Goal: Information Seeking & Learning: Learn about a topic

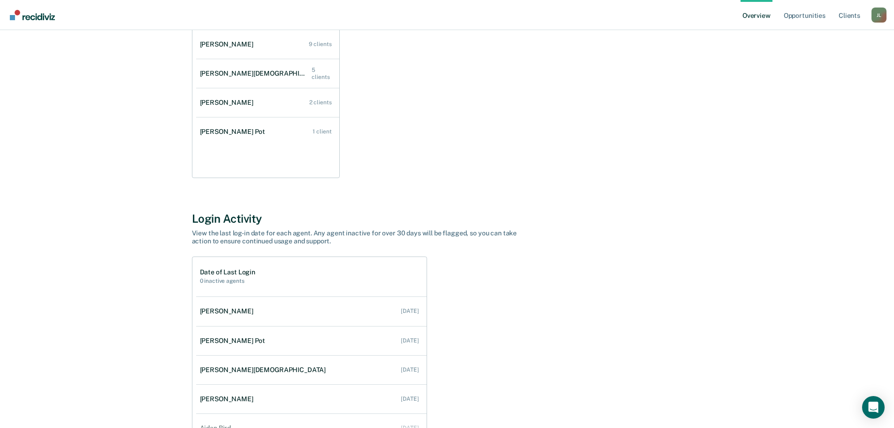
scroll to position [28, 0]
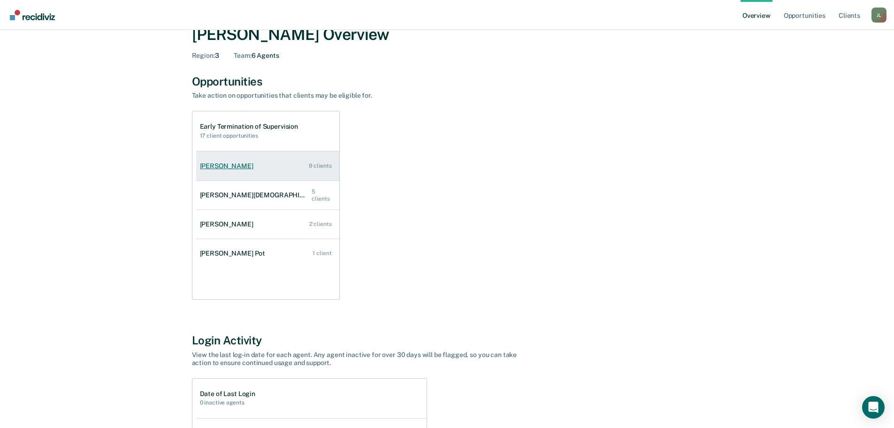
click at [210, 167] on div "[PERSON_NAME]" at bounding box center [228, 166] width 57 height 8
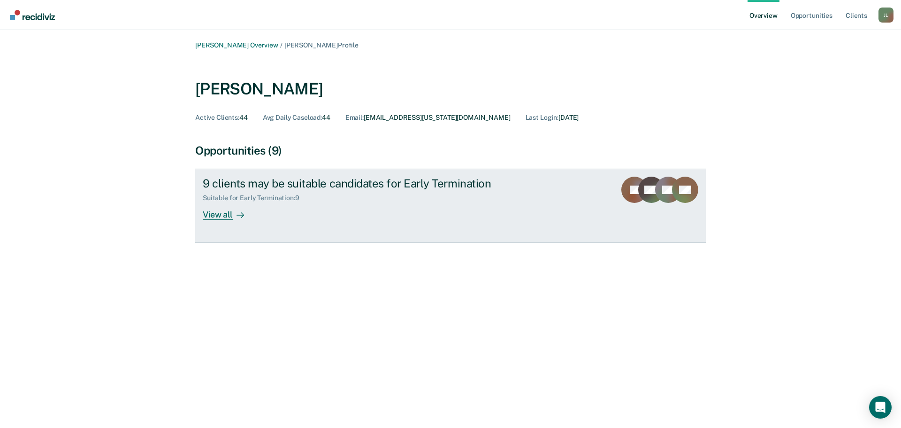
click at [213, 217] on div "View all" at bounding box center [229, 211] width 53 height 18
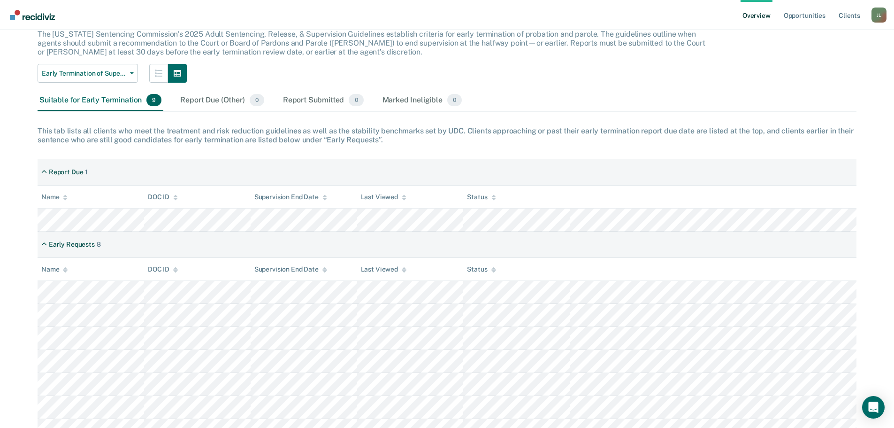
scroll to position [129, 0]
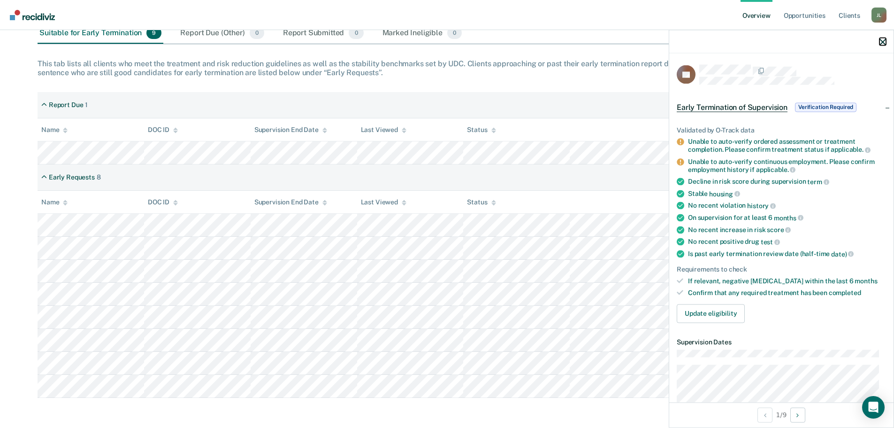
click at [723, 44] on icon "button" at bounding box center [883, 41] width 7 height 7
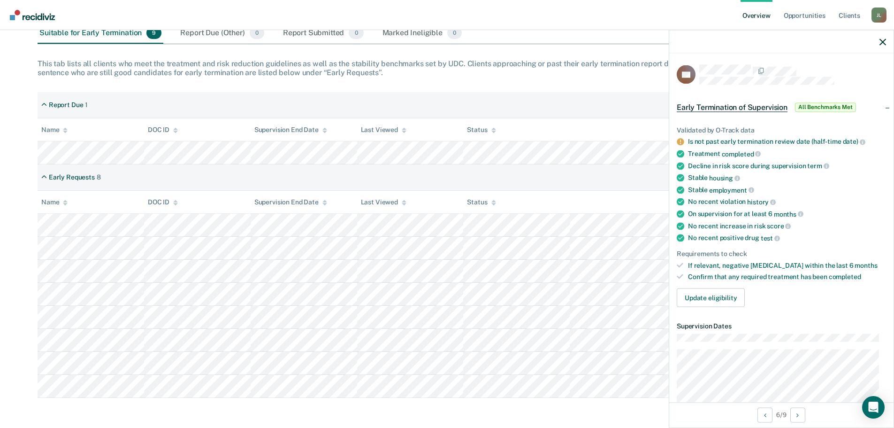
scroll to position [0, 0]
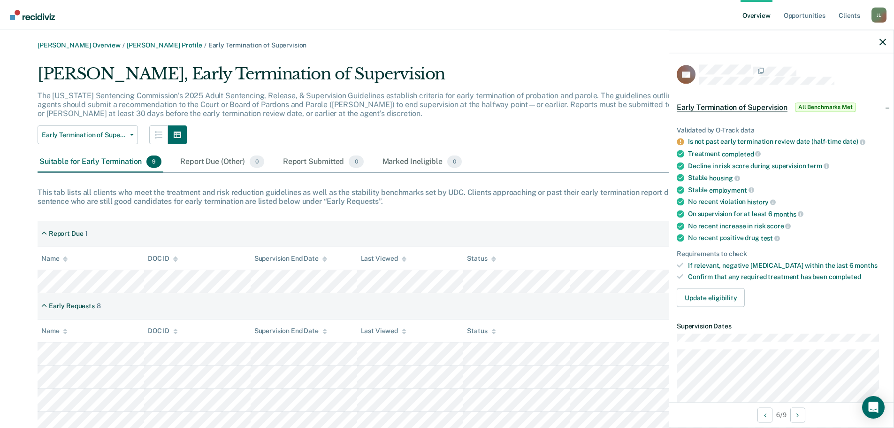
click at [79, 163] on div "Suitable for Early Termination 9" at bounding box center [101, 162] width 126 height 21
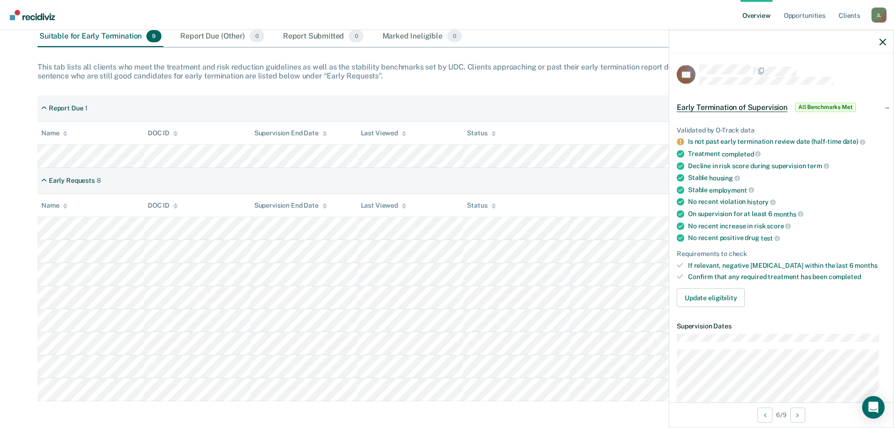
scroll to position [129, 0]
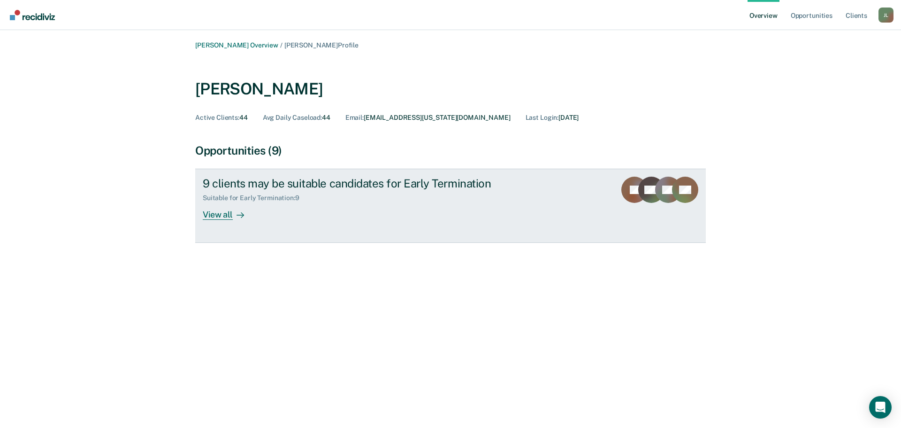
click at [219, 217] on div "View all" at bounding box center [229, 211] width 53 height 18
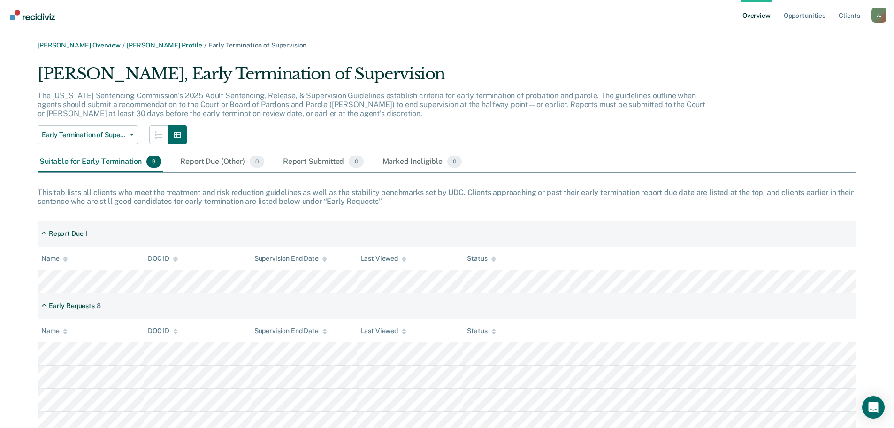
click at [723, 14] on link "Overview" at bounding box center [757, 15] width 32 height 30
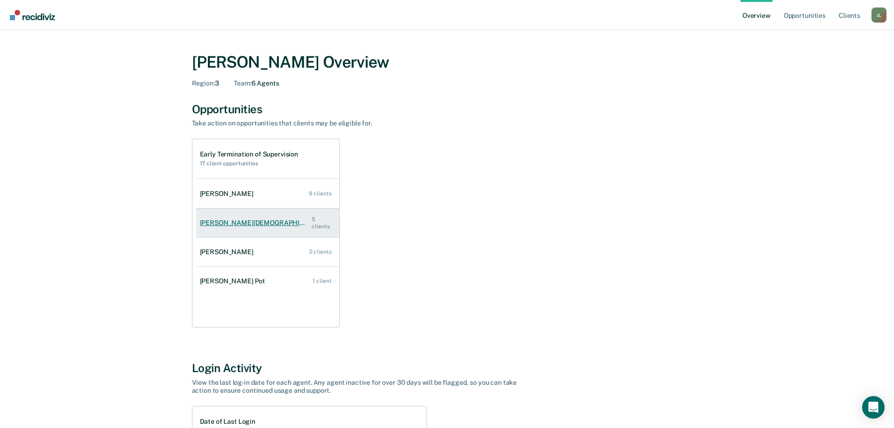
click at [239, 223] on div "[PERSON_NAME][DEMOGRAPHIC_DATA]" at bounding box center [256, 223] width 112 height 8
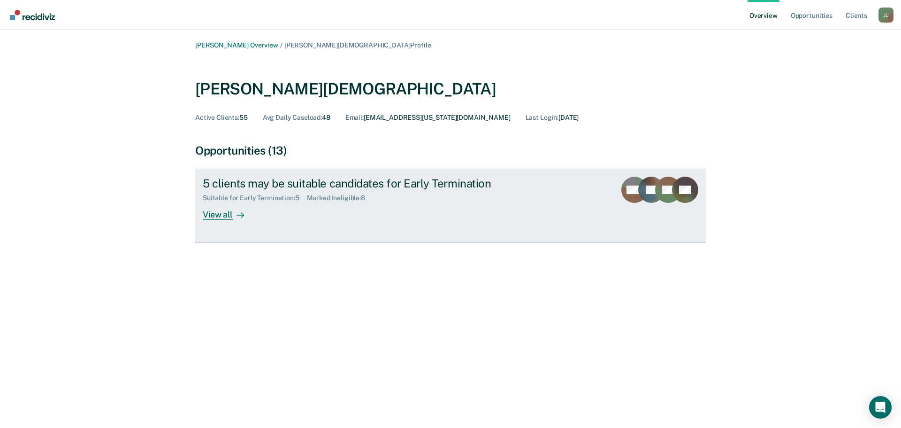
click at [215, 215] on div "View all" at bounding box center [229, 211] width 53 height 18
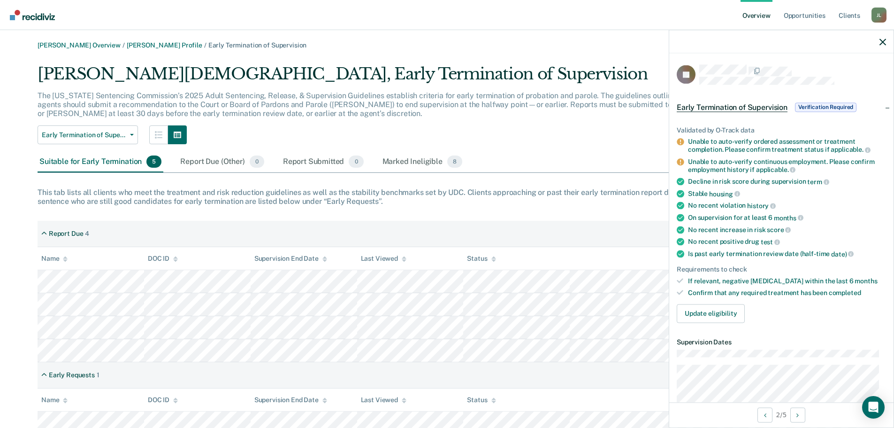
click at [723, 322] on div "Validated by O-Track data Unable to auto-verify ordered assessment or treatment…" at bounding box center [781, 220] width 224 height 219
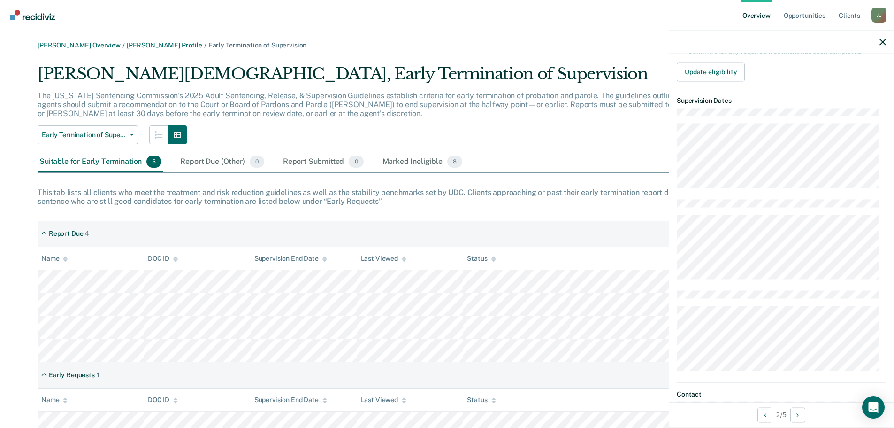
click at [723, 19] on link "Overview" at bounding box center [757, 15] width 32 height 30
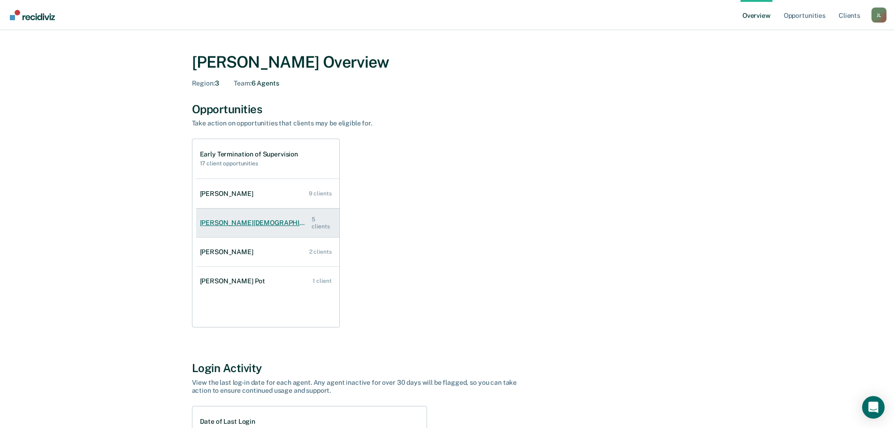
click at [253, 225] on div "[PERSON_NAME][DEMOGRAPHIC_DATA]" at bounding box center [256, 223] width 112 height 8
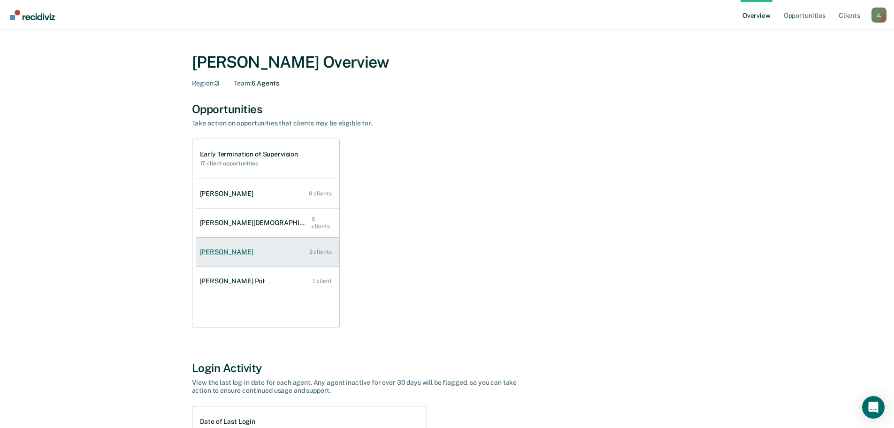
click at [214, 253] on div "[PERSON_NAME]" at bounding box center [228, 252] width 57 height 8
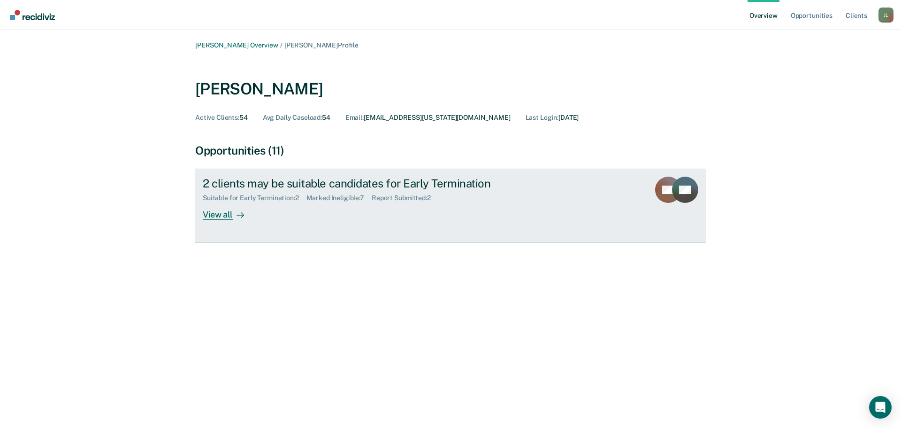
click at [222, 216] on div "View all" at bounding box center [229, 211] width 53 height 18
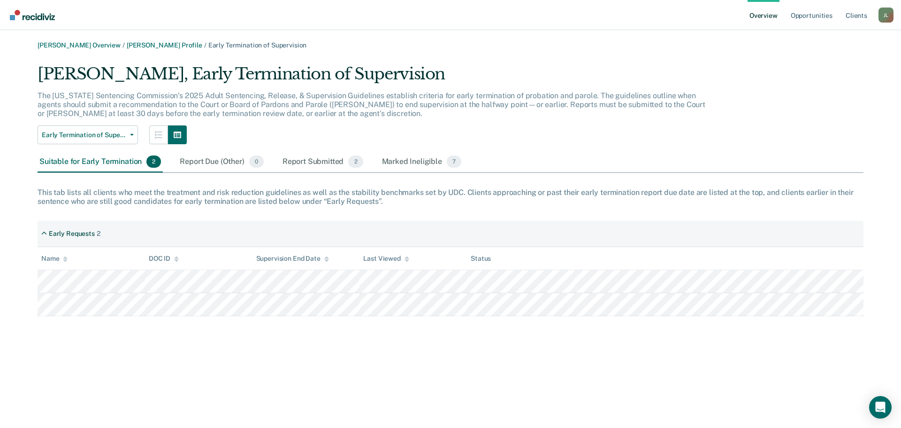
click at [723, 17] on link "Overview" at bounding box center [764, 15] width 32 height 30
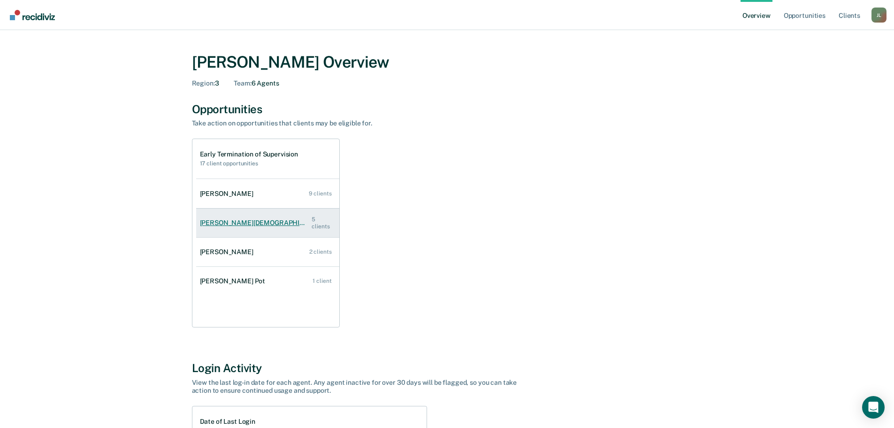
click at [216, 224] on div "[PERSON_NAME][DEMOGRAPHIC_DATA]" at bounding box center [256, 223] width 112 height 8
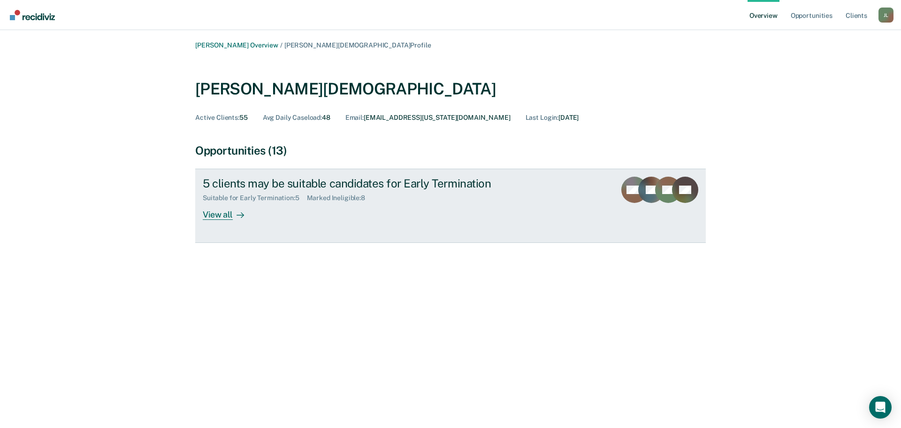
click at [217, 214] on div "View all" at bounding box center [229, 211] width 53 height 18
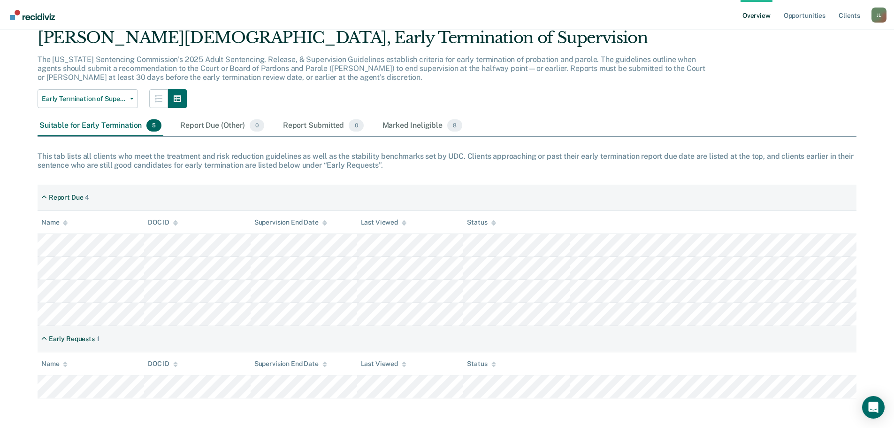
scroll to position [37, 0]
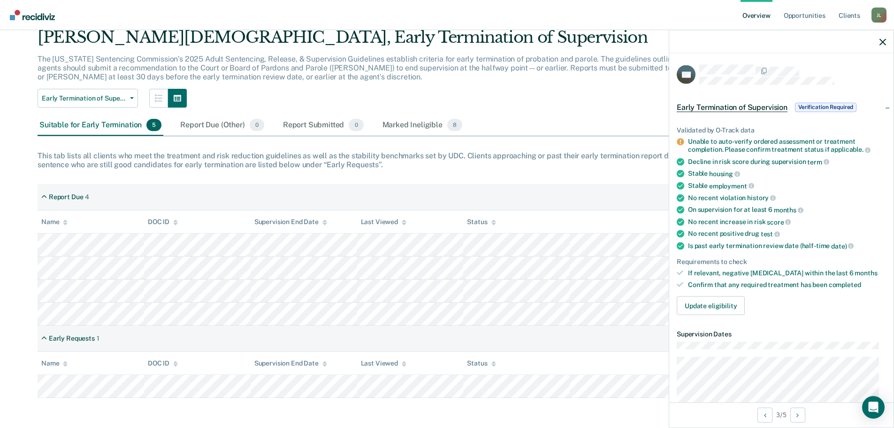
click at [723, 30] on div at bounding box center [781, 41] width 224 height 23
click at [723, 106] on span "Verification Required" at bounding box center [826, 106] width 62 height 9
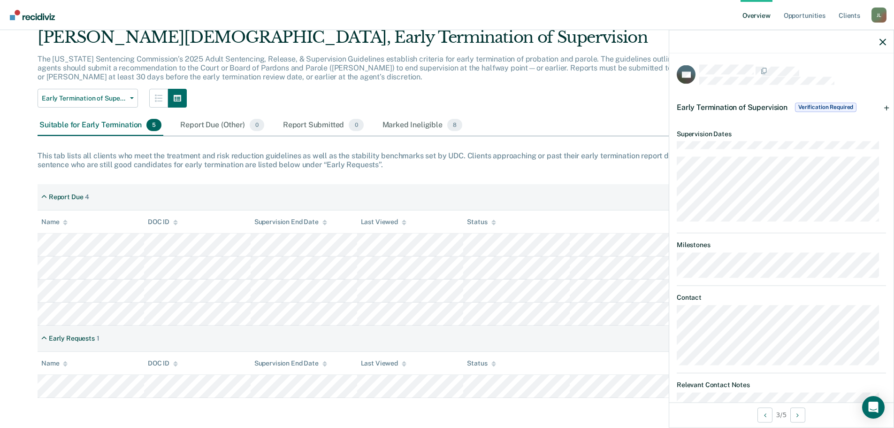
click at [639, 108] on div "[PERSON_NAME][DEMOGRAPHIC_DATA], Early Termination of Supervision The [US_STATE…" at bounding box center [447, 213] width 819 height 370
click at [723, 109] on span "Verification Required" at bounding box center [826, 106] width 62 height 9
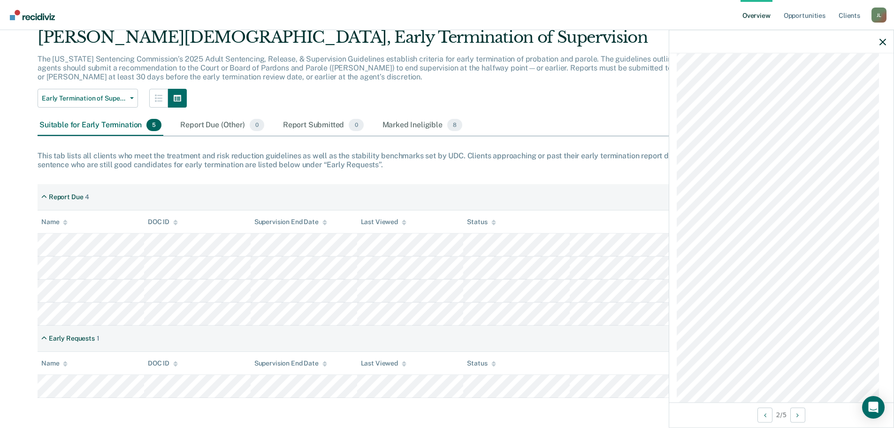
scroll to position [1086, 0]
click at [723, 415] on button "Next Opportunity" at bounding box center [798, 414] width 15 height 15
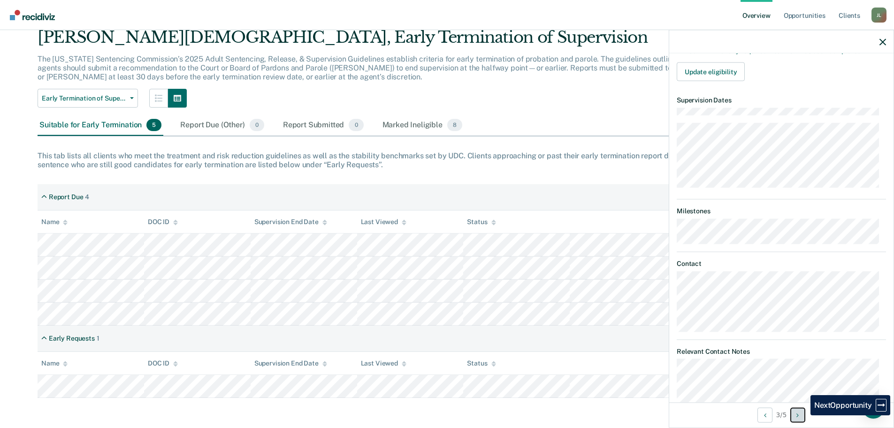
click at [723, 415] on button "Next Opportunity" at bounding box center [798, 414] width 15 height 15
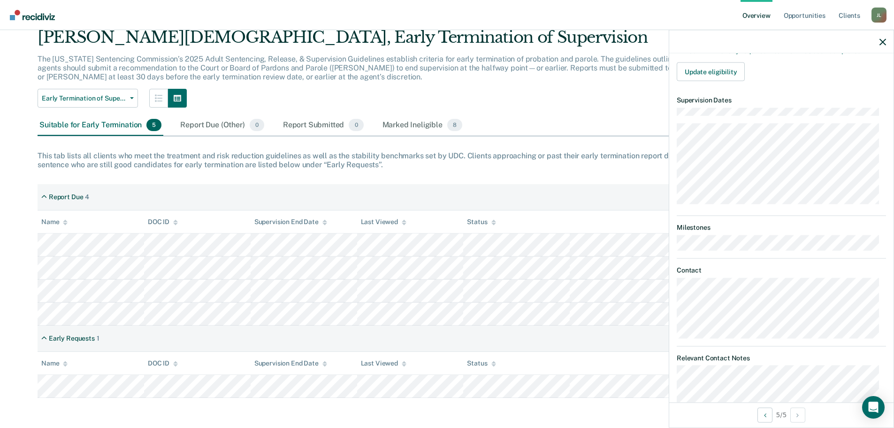
scroll to position [241, 0]
click at [723, 42] on icon "button" at bounding box center [883, 41] width 7 height 7
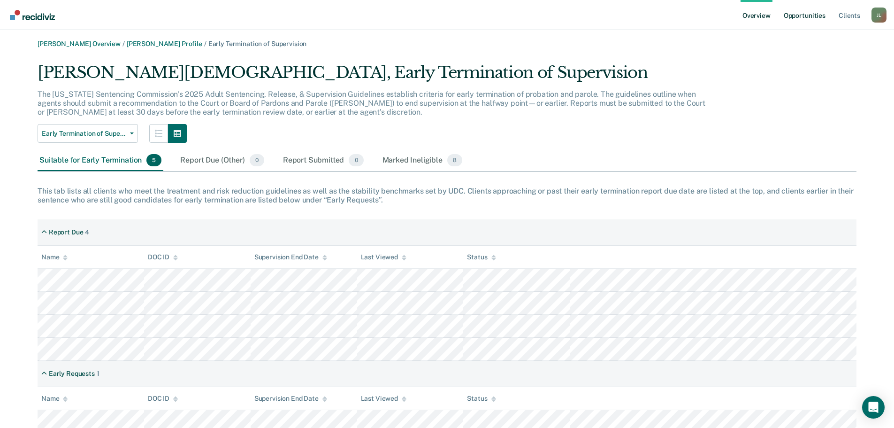
scroll to position [0, 0]
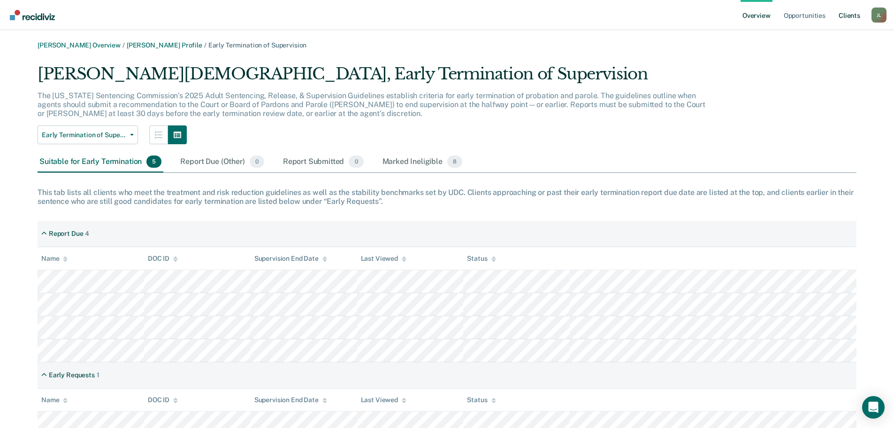
click at [723, 13] on link "Client s" at bounding box center [849, 15] width 25 height 30
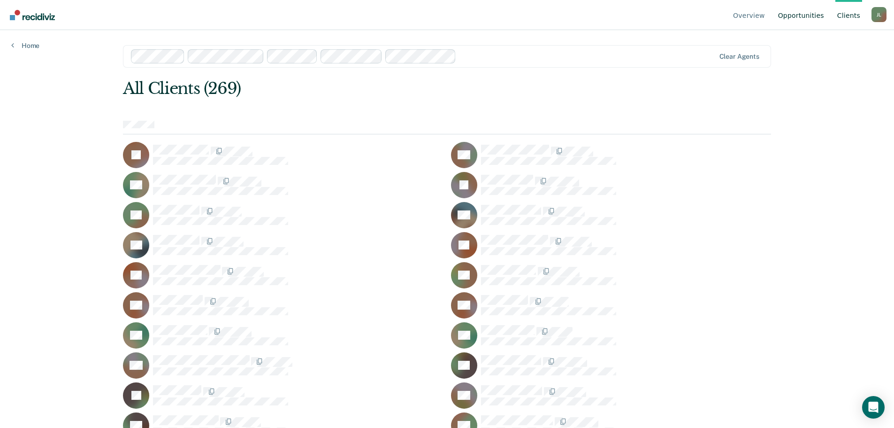
click at [723, 17] on link "Opportunities" at bounding box center [802, 15] width 50 height 30
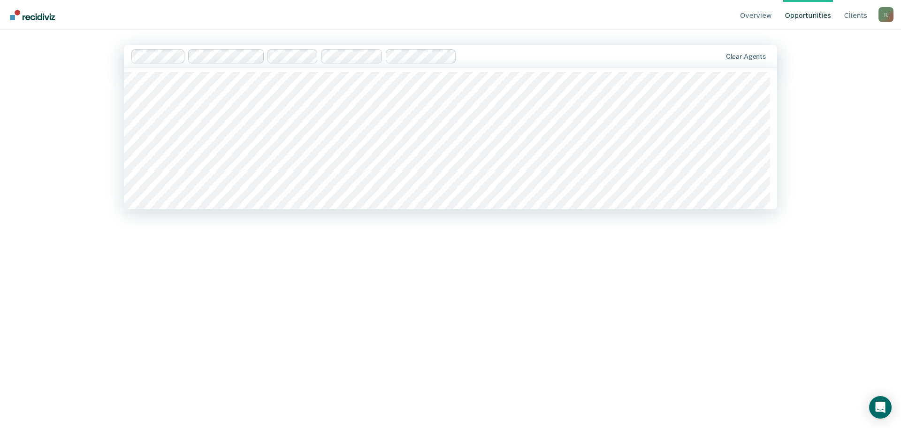
click at [723, 133] on div "Overview Opportunities Client s [PERSON_NAME] [PERSON_NAME] Profile How it work…" at bounding box center [450, 214] width 901 height 428
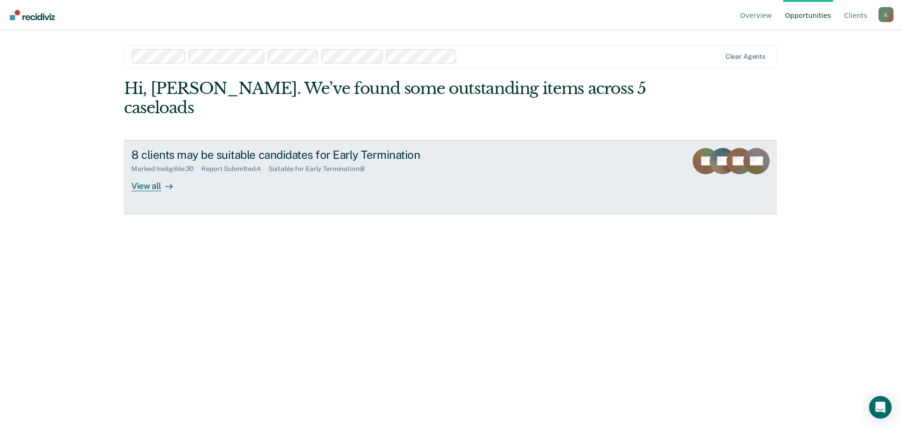
click at [156, 173] on div "View all" at bounding box center [157, 182] width 53 height 18
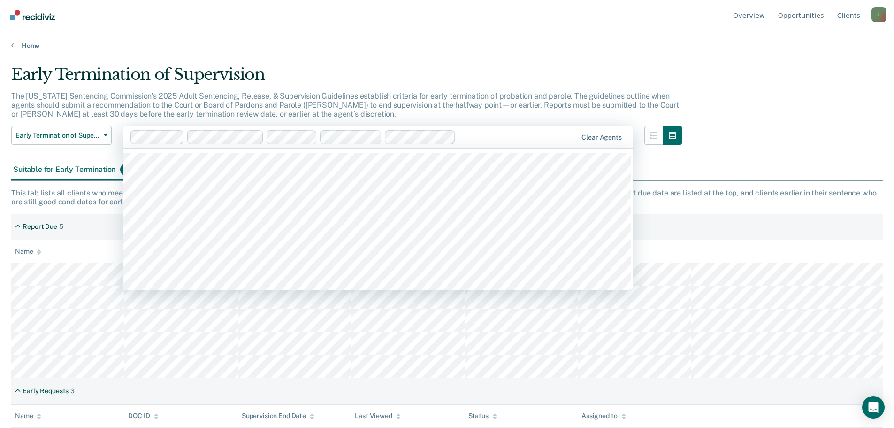
click at [723, 164] on div "Suitable for Early Termination 8 Report Due (Other) 0 Report Submitted 4 Marked…" at bounding box center [447, 170] width 872 height 21
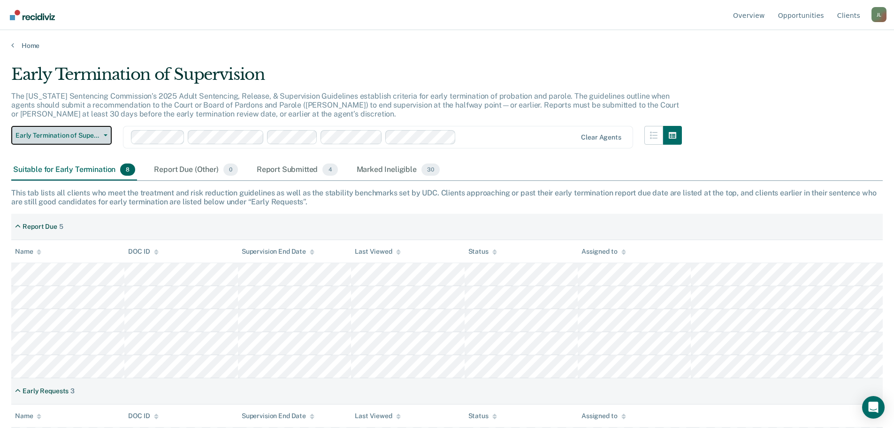
click at [109, 139] on button "Early Termination of Supervision" at bounding box center [61, 135] width 100 height 19
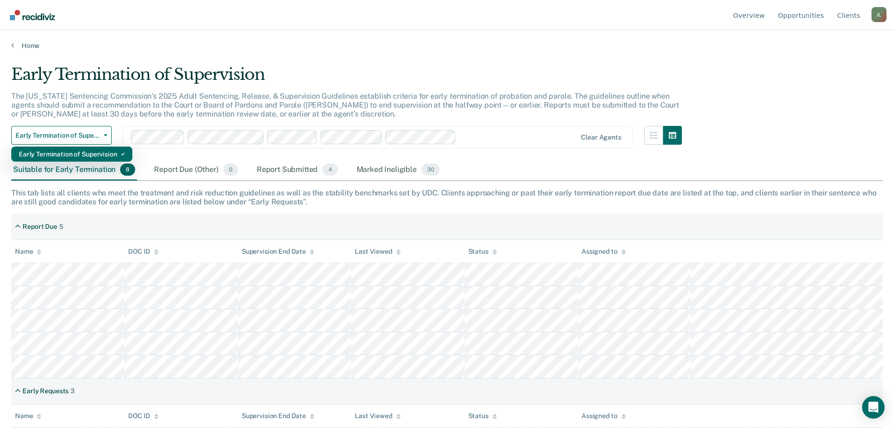
click at [91, 151] on div "Early Termination of Supervision" at bounding box center [72, 153] width 106 height 15
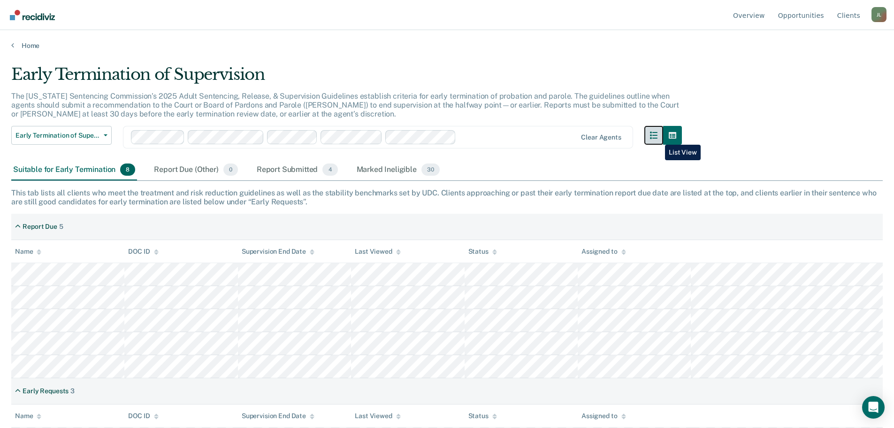
click at [658, 138] on icon "button" at bounding box center [654, 135] width 8 height 8
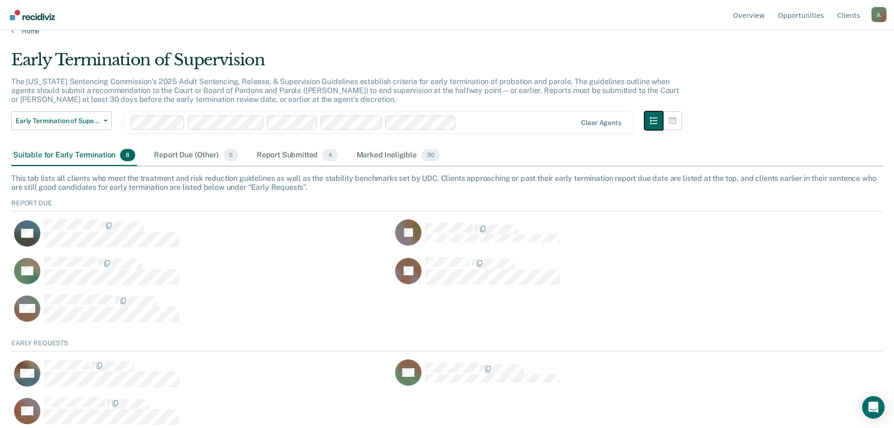
scroll to position [21, 0]
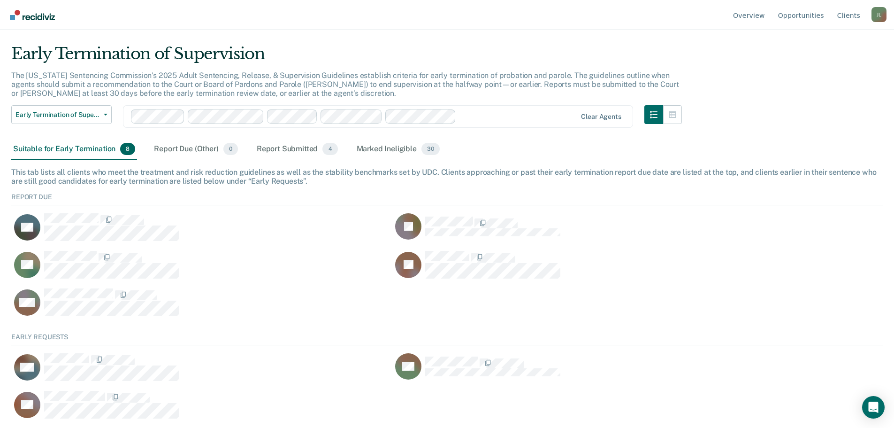
click at [688, 116] on div "Early Termination of Supervision The [US_STATE] Sentencing Commission’s 2025 Ad…" at bounding box center [447, 190] width 872 height 292
click at [682, 118] on button "button" at bounding box center [672, 114] width 19 height 19
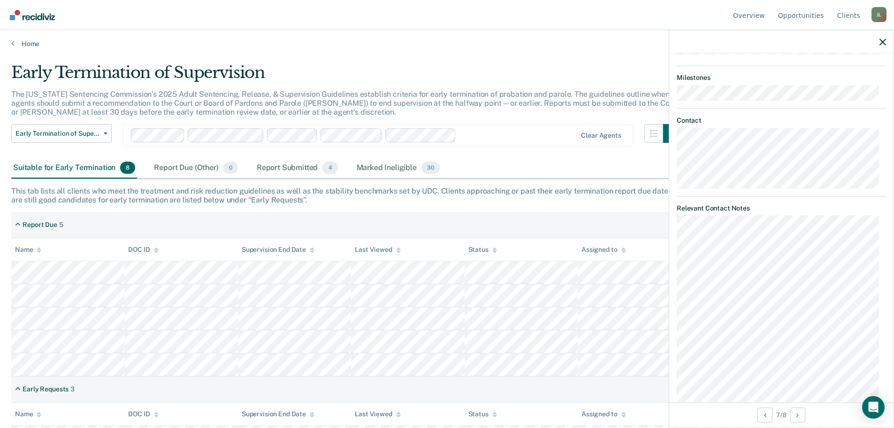
scroll to position [0, 0]
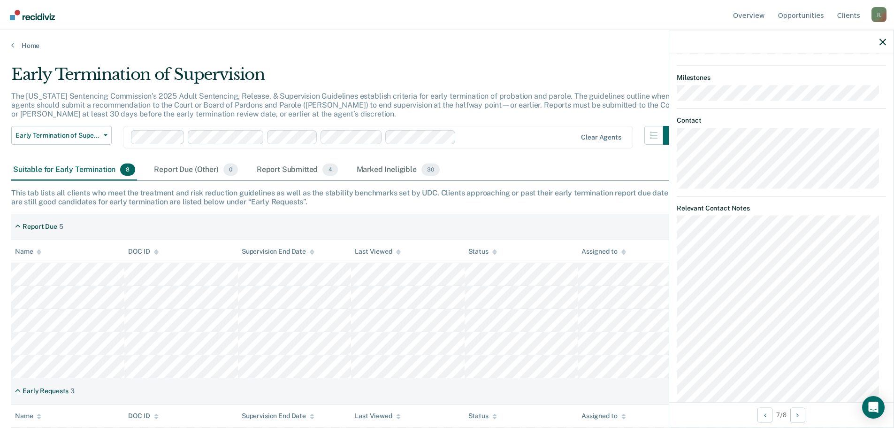
click at [531, 141] on div at bounding box center [518, 137] width 116 height 11
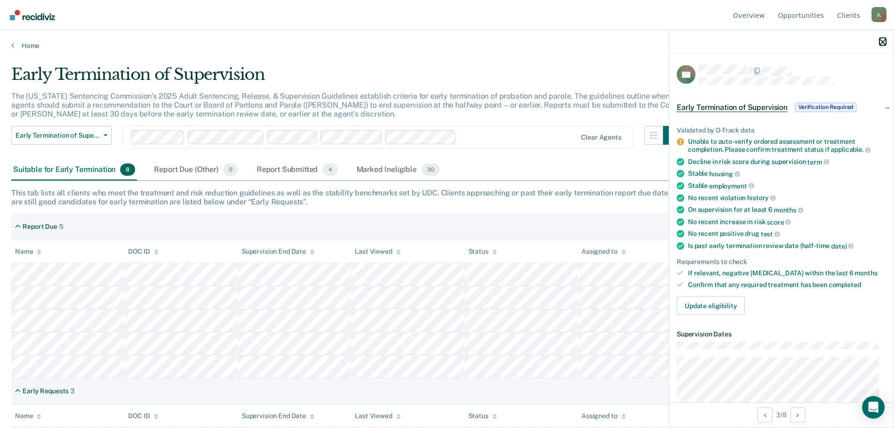
click at [723, 45] on icon "button" at bounding box center [883, 41] width 7 height 7
